Goal: Check status: Check status

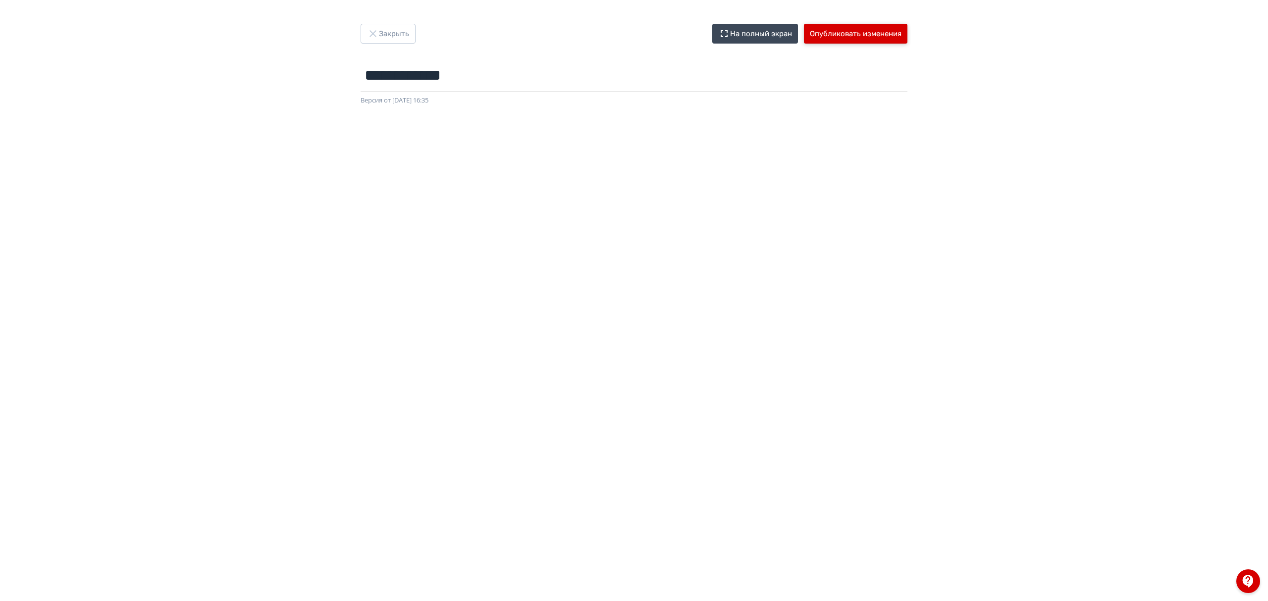
click at [863, 33] on button "Опубликовать изменения" at bounding box center [856, 34] width 104 height 20
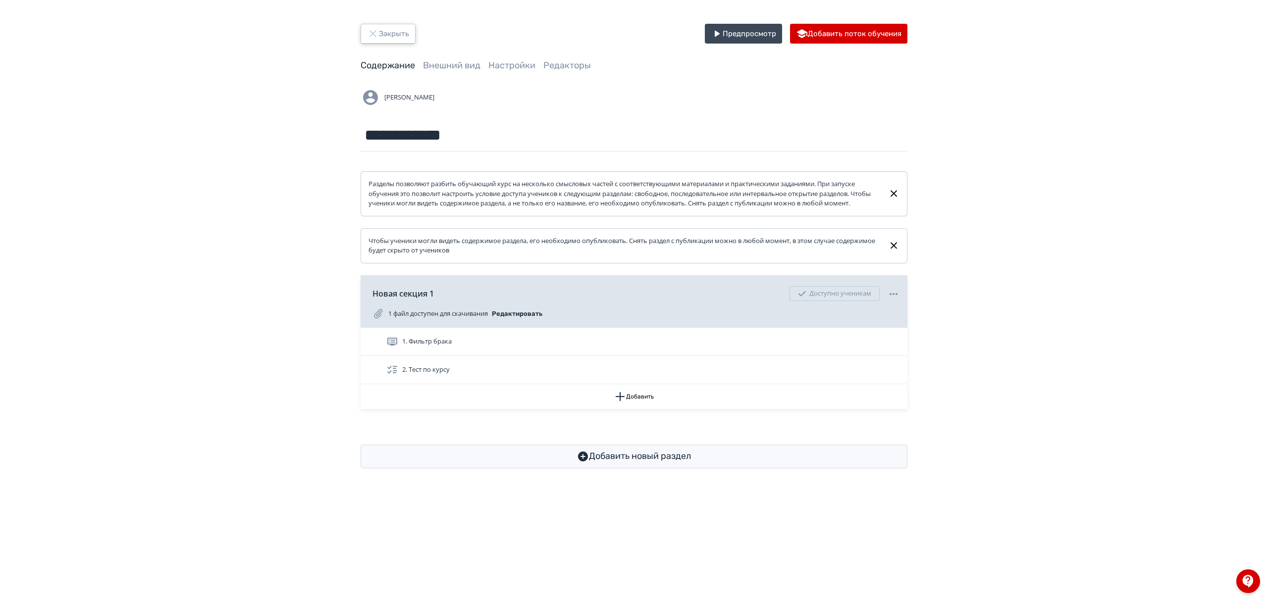
click at [387, 26] on button "Закрыть" at bounding box center [388, 34] width 55 height 20
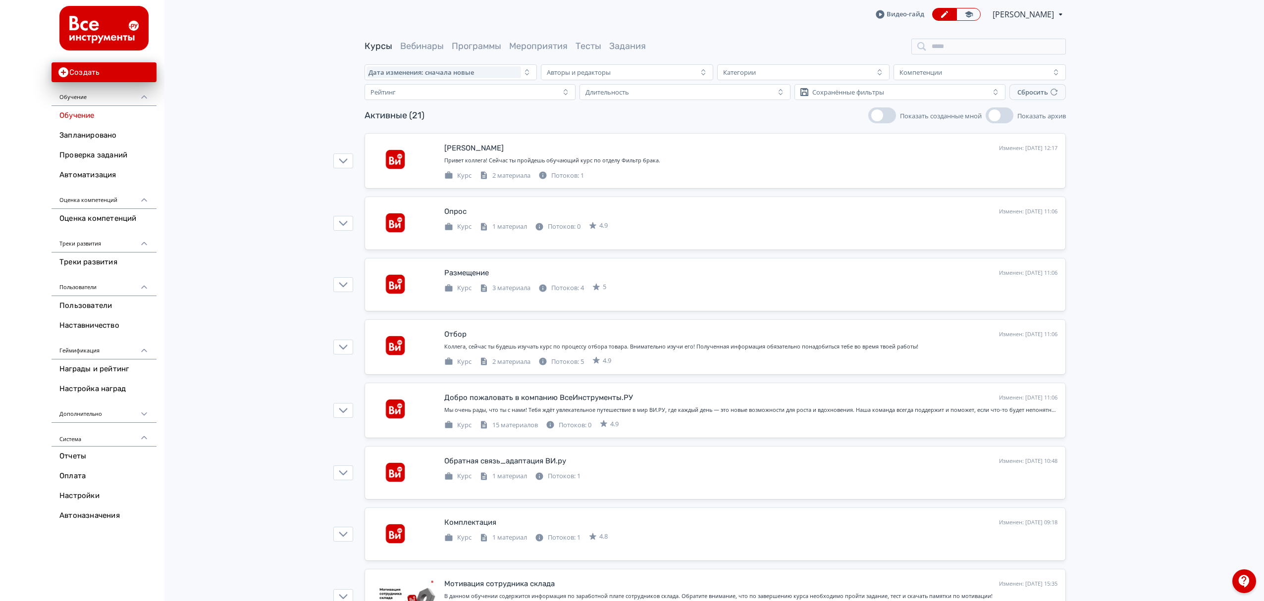
click at [482, 42] on link "Программы" at bounding box center [477, 46] width 50 height 11
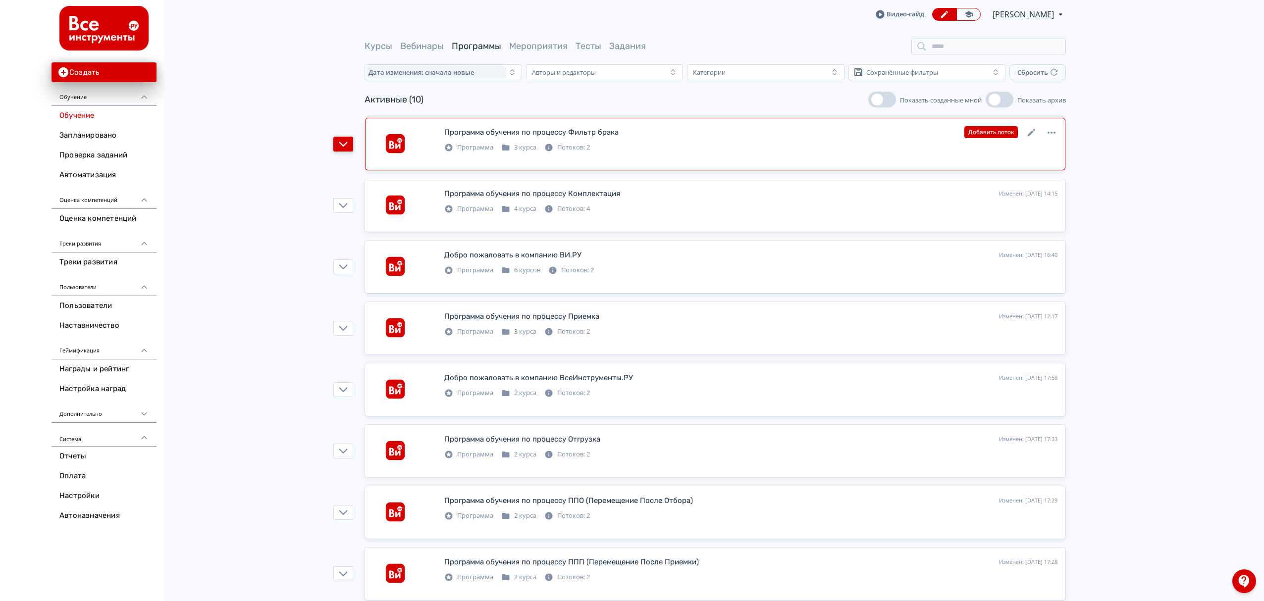
click at [347, 145] on button "button" at bounding box center [343, 144] width 20 height 15
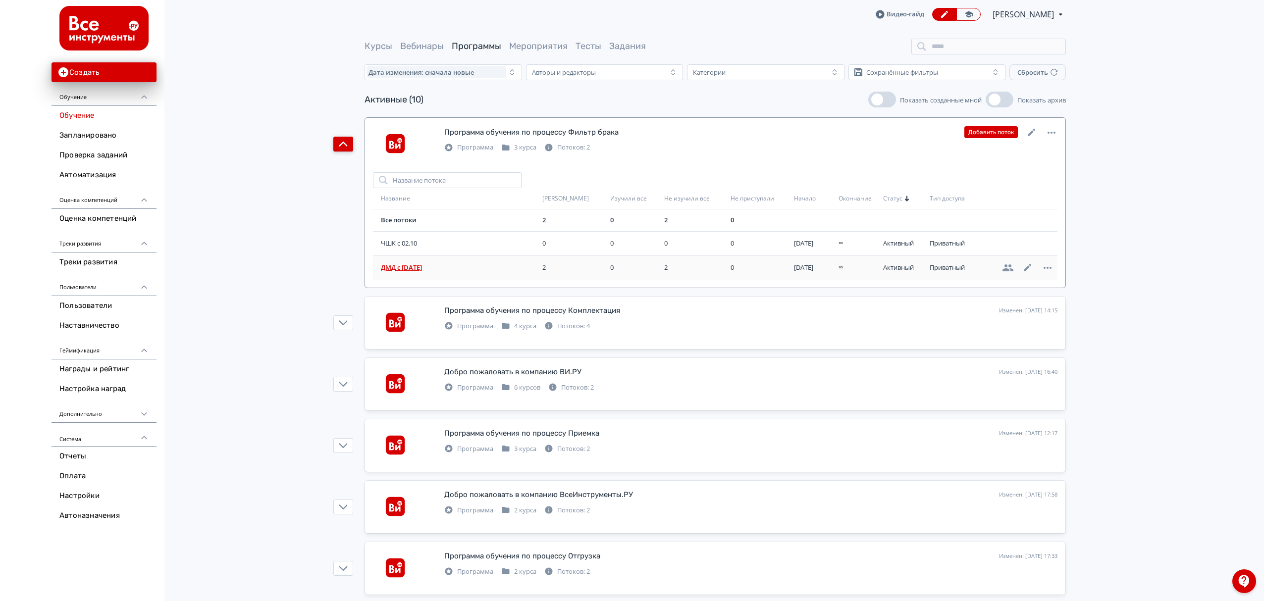
click at [484, 267] on span "ДМД с [DATE]" at bounding box center [460, 268] width 158 height 10
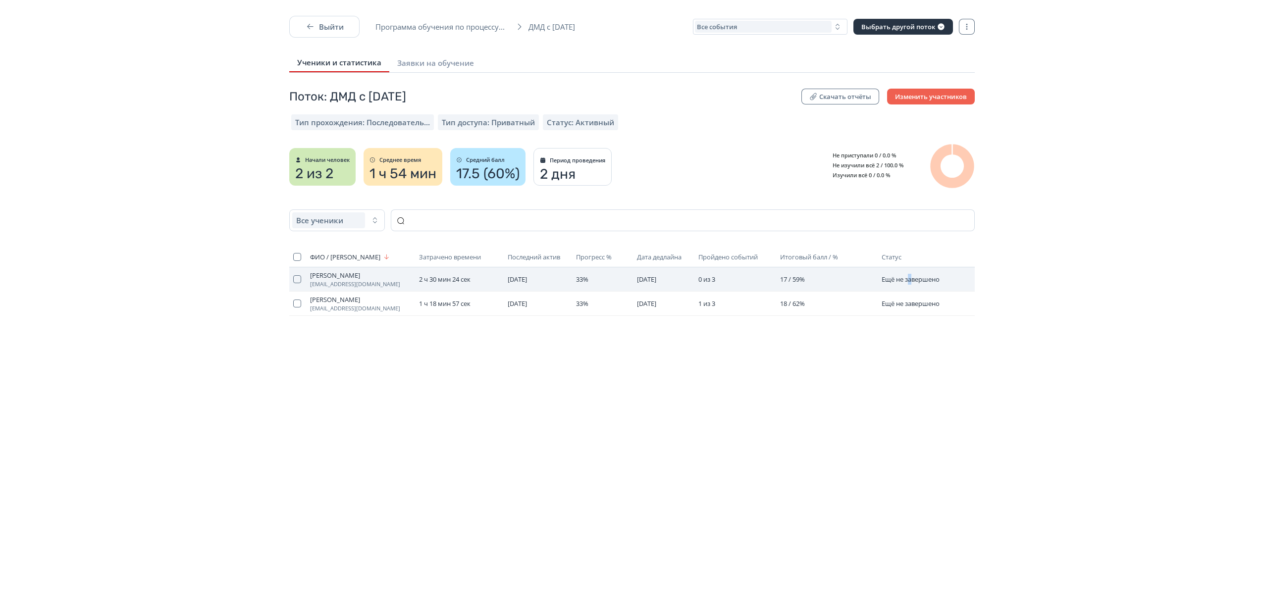
click at [912, 272] on td "Ещё не завершено" at bounding box center [922, 280] width 89 height 24
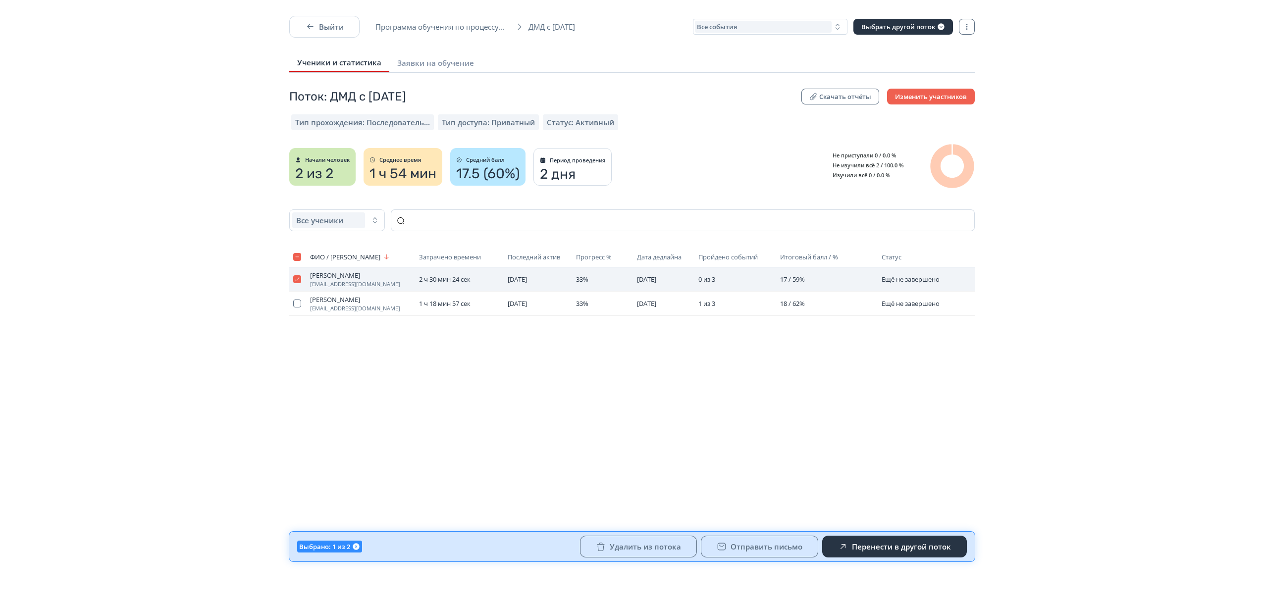
click at [863, 282] on td "17 / 59%" at bounding box center [827, 280] width 102 height 24
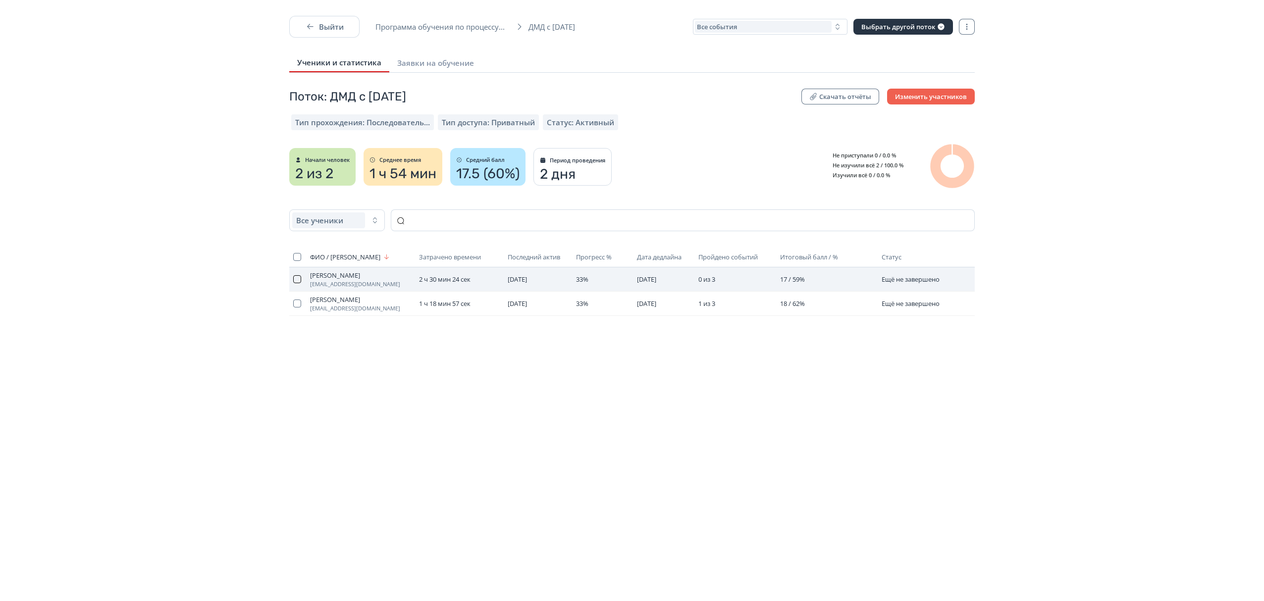
click at [298, 277] on button "button" at bounding box center [297, 279] width 8 height 8
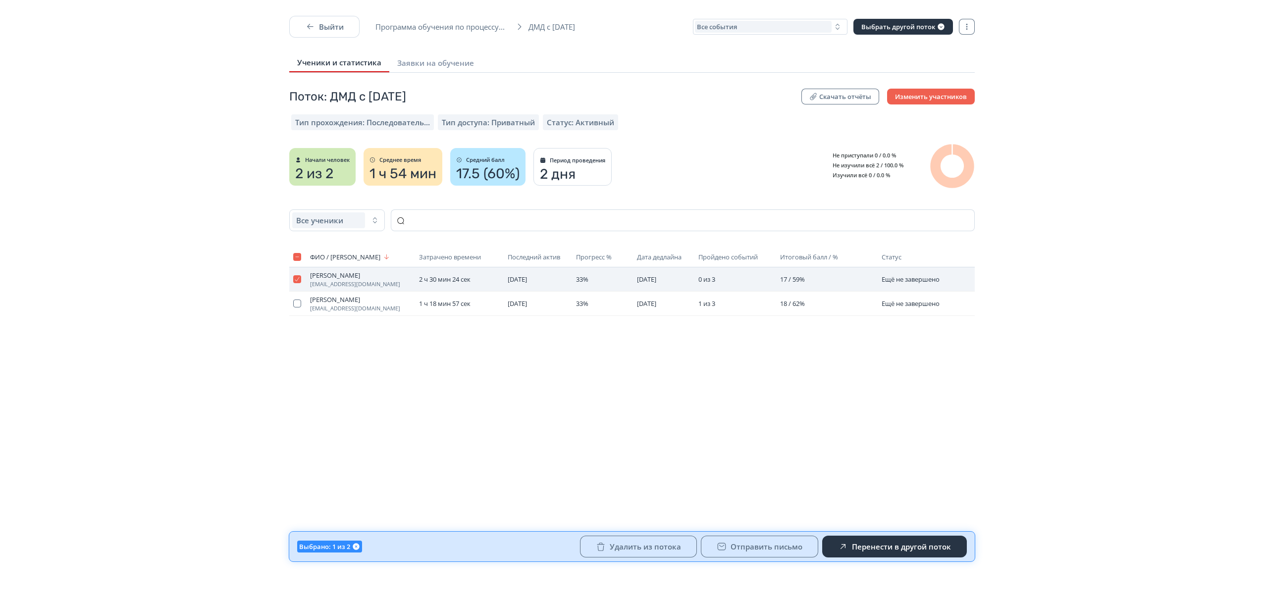
click at [357, 276] on span "[PERSON_NAME]" at bounding box center [360, 275] width 101 height 8
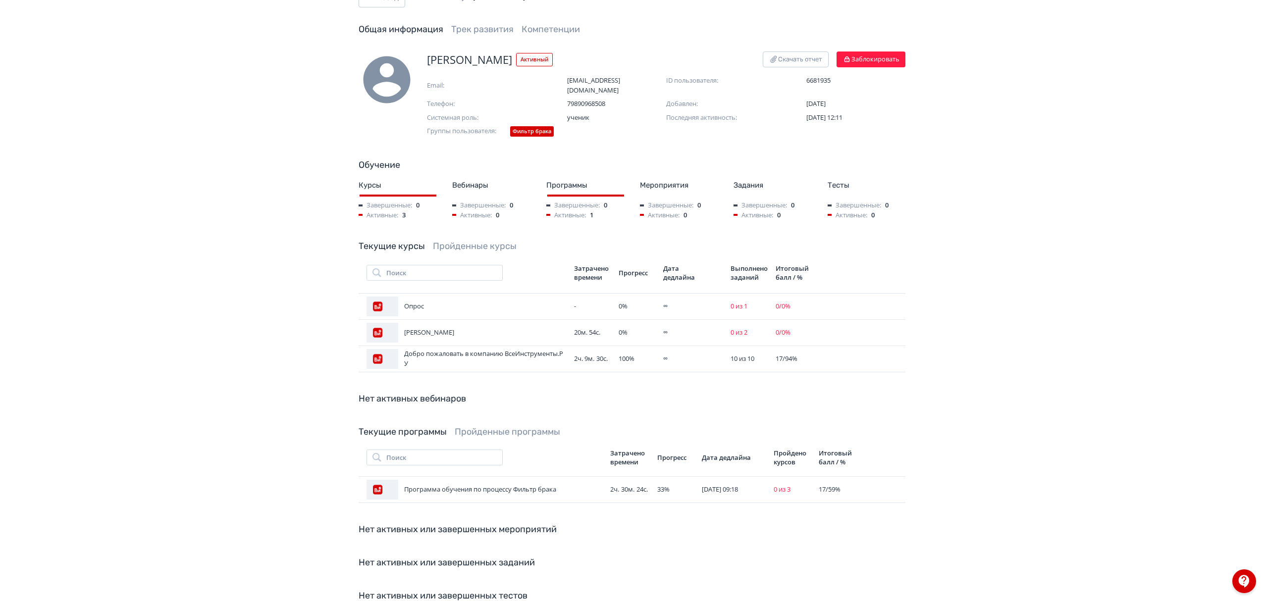
scroll to position [66, 0]
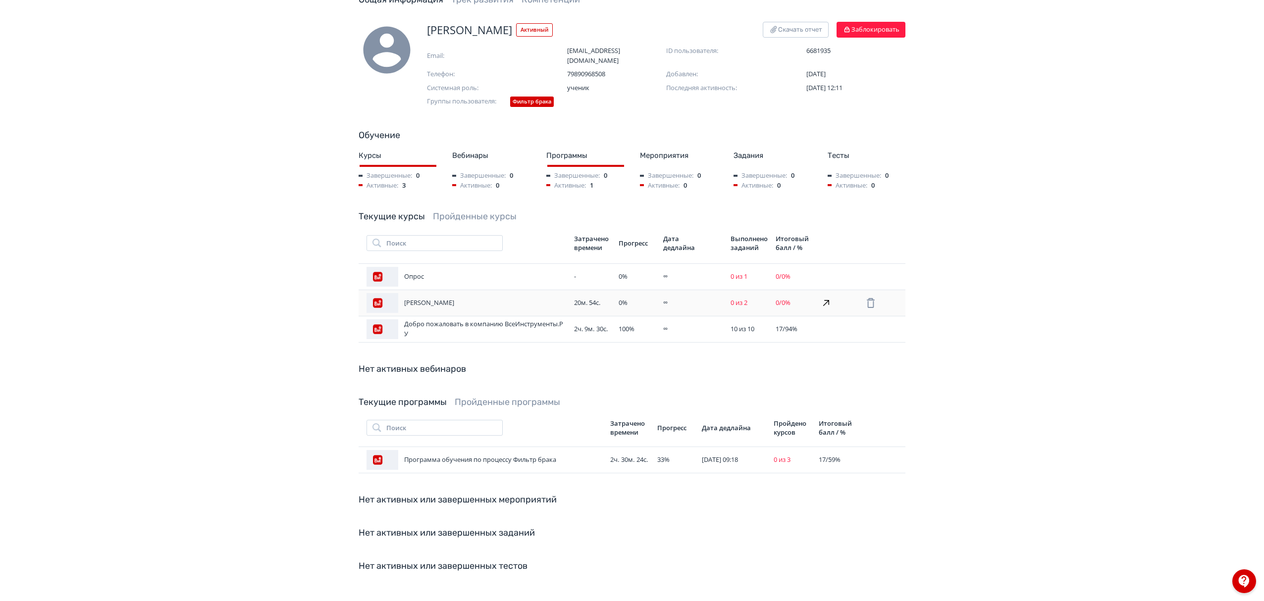
click at [665, 290] on td "∞" at bounding box center [692, 303] width 67 height 26
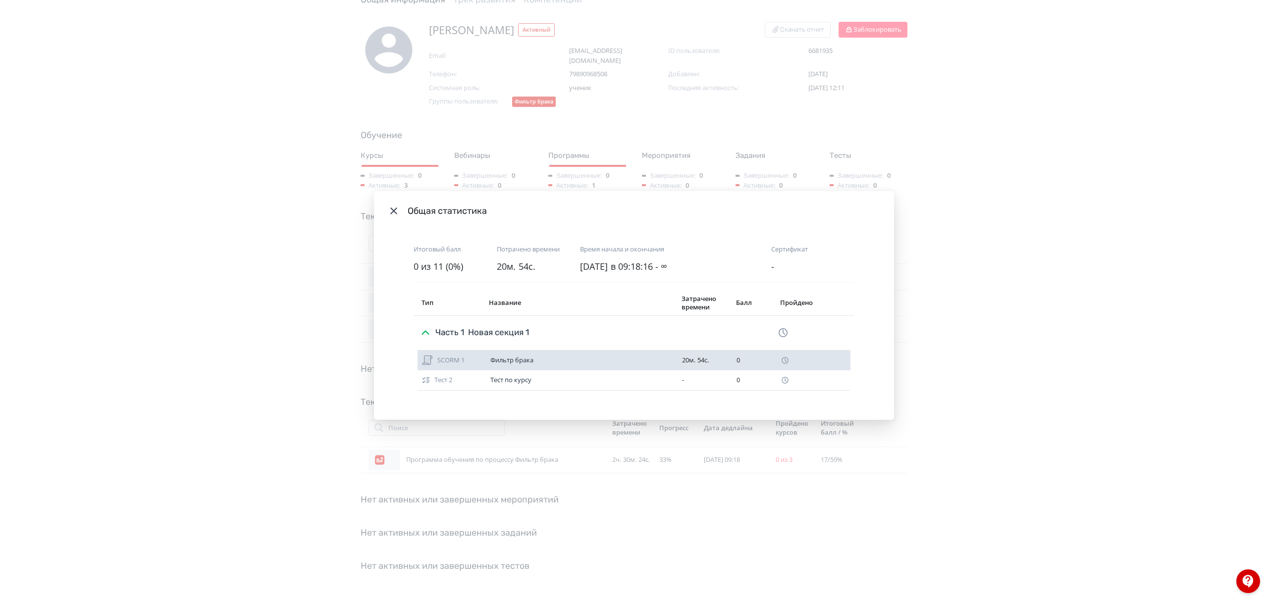
click at [787, 362] on icon "Modal" at bounding box center [785, 360] width 9 height 9
click at [783, 361] on icon "Modal" at bounding box center [785, 360] width 9 height 9
click at [644, 356] on div "SCORM 1 Фильтр брака 20м. 54с. 0" at bounding box center [634, 361] width 433 height 20
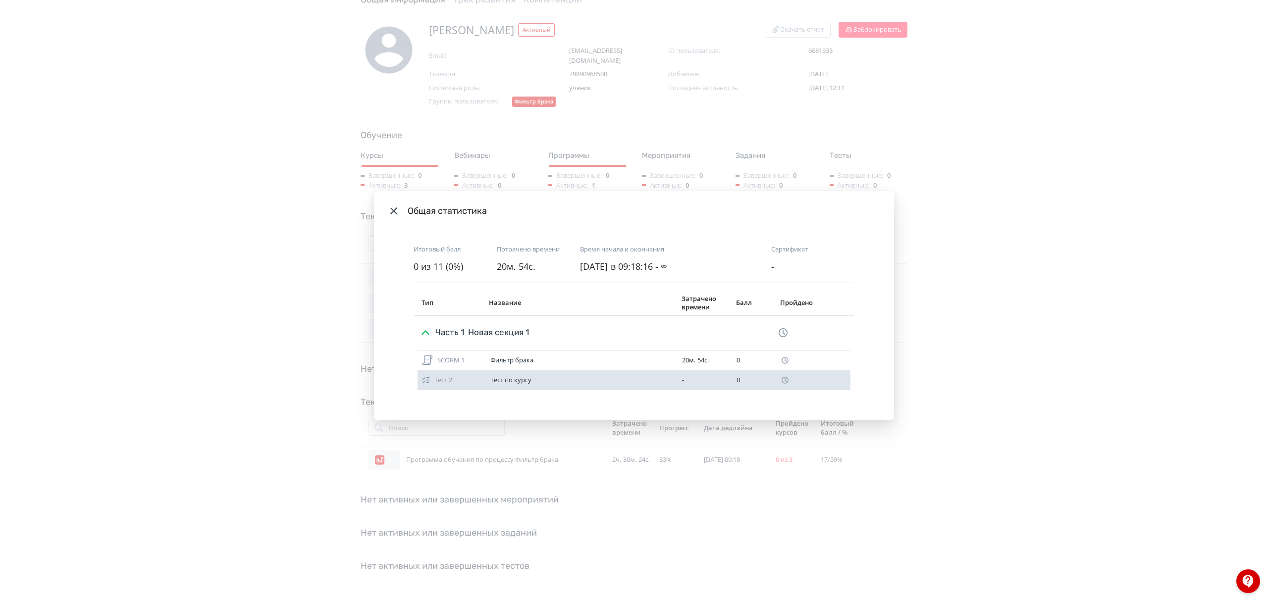
drag, startPoint x: 615, startPoint y: 372, endPoint x: 480, endPoint y: 373, distance: 135.8
click at [612, 373] on div "Тест 2 Тест по курсу - 0" at bounding box center [634, 381] width 433 height 20
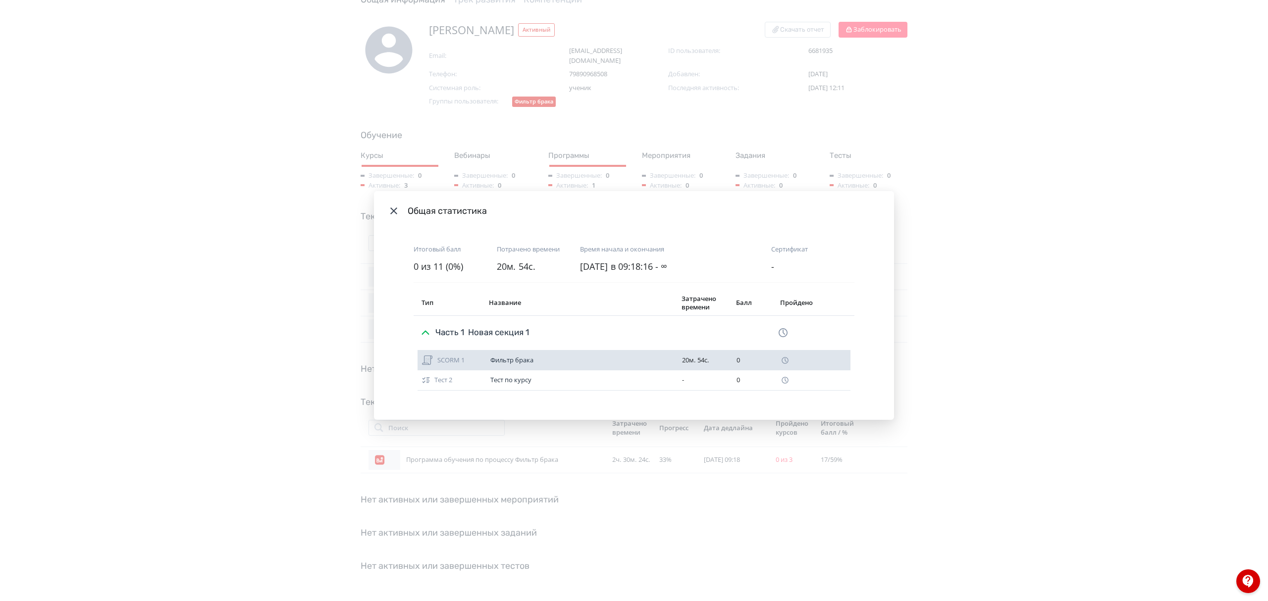
click at [520, 362] on div "Фильтр брака" at bounding box center [582, 361] width 184 height 8
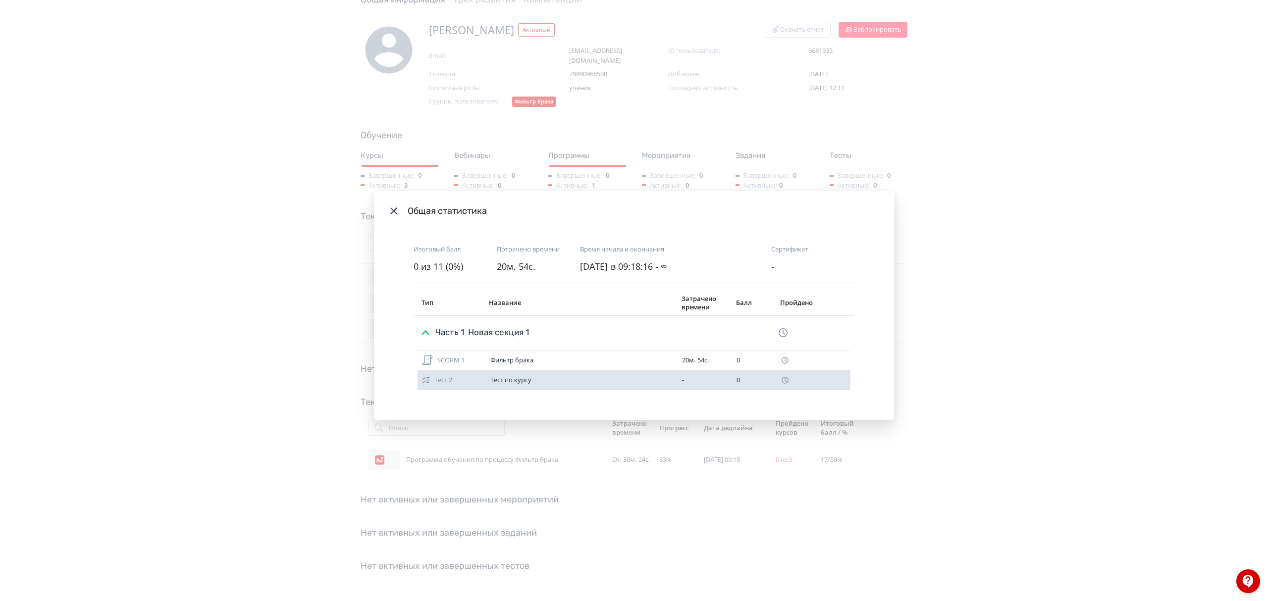
click at [522, 377] on div "Тест по курсу" at bounding box center [582, 381] width 184 height 8
click at [1104, 322] on div "Общая статистика Итоговый балл 0 из 11 (0%) Потрачено времени 20м. 54с. Время н…" at bounding box center [634, 300] width 1268 height 601
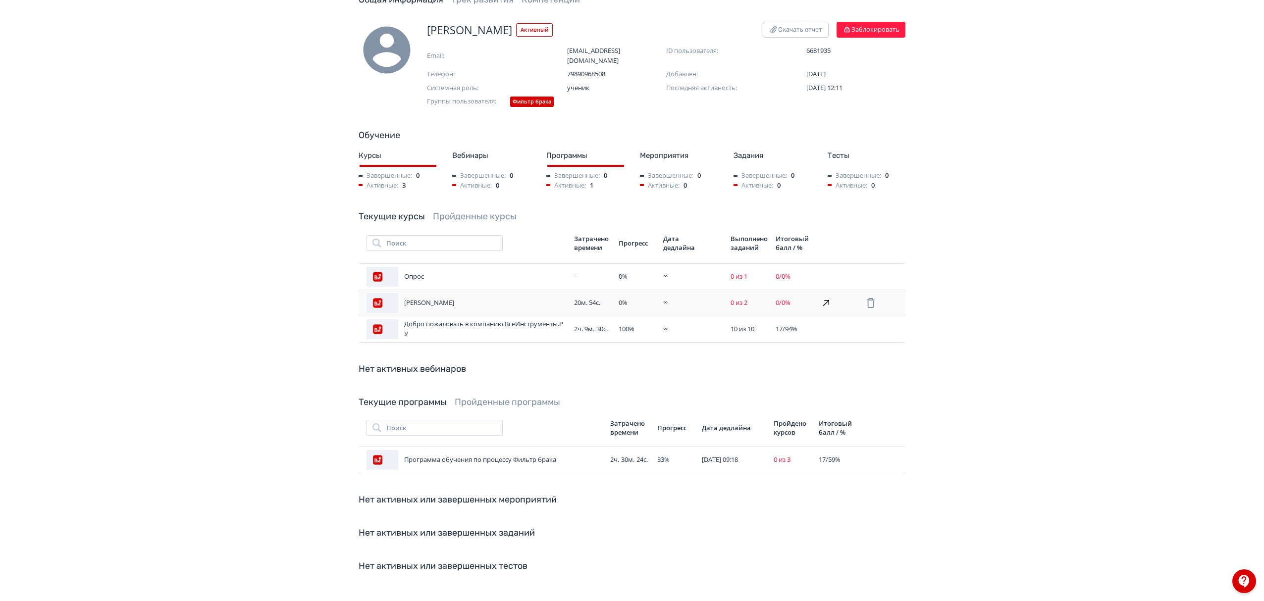
click at [569, 290] on td "[PERSON_NAME]" at bounding box center [465, 303] width 212 height 26
click at [1036, 387] on div "Общая статистика Итоговый балл 0 из 11 (0%) Потрачено времени 20м. 54с. Время н…" at bounding box center [634, 300] width 1268 height 601
